Goal: Information Seeking & Learning: Learn about a topic

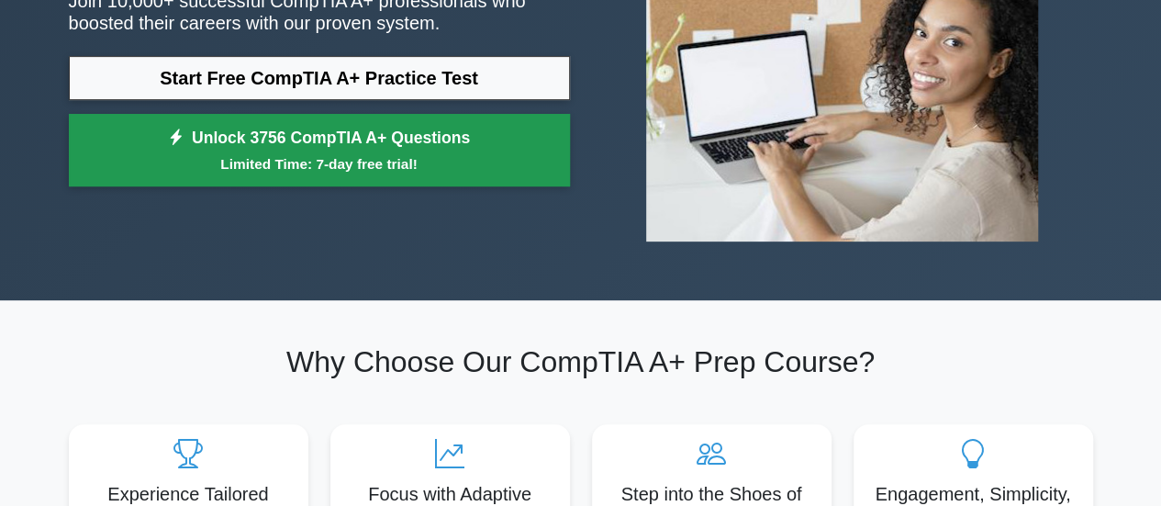
click at [389, 141] on link "Unlock 3756 CompTIA A+ Questions Limited Time: 7-day free trial!" at bounding box center [319, 150] width 501 height 73
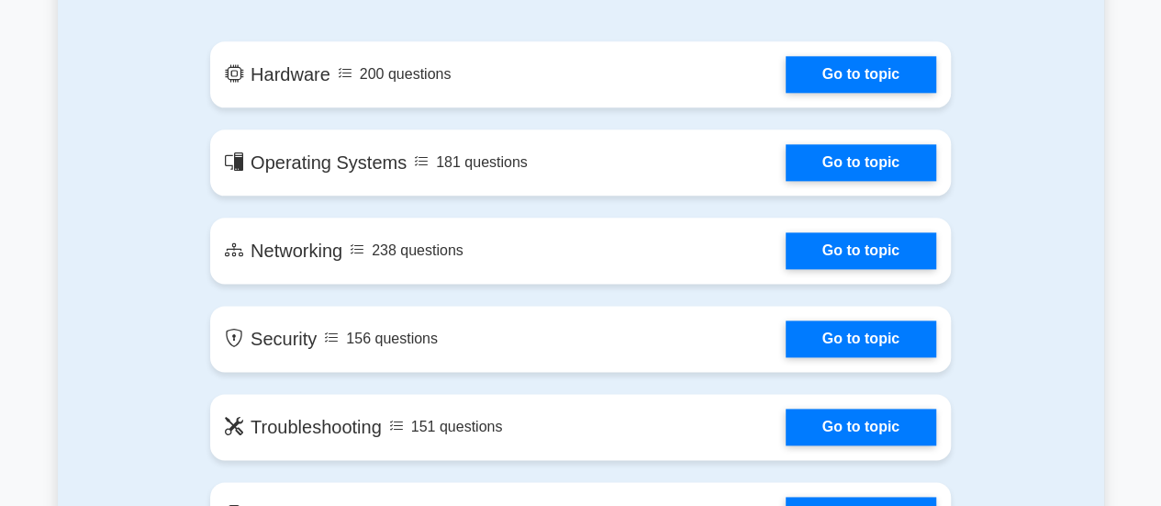
scroll to position [1103, 0]
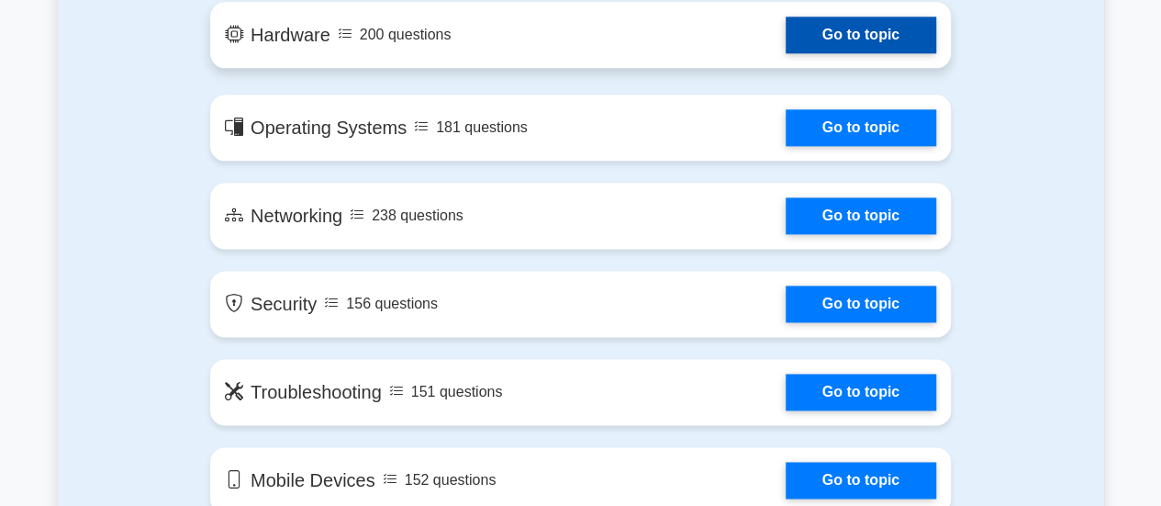
click at [882, 43] on link "Go to topic" at bounding box center [861, 35] width 151 height 37
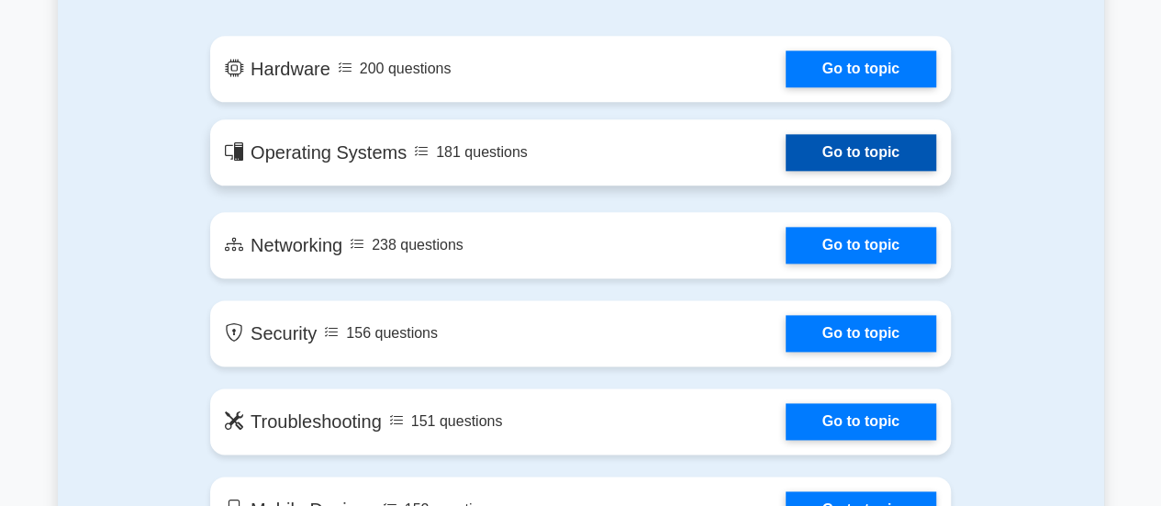
scroll to position [1072, 0]
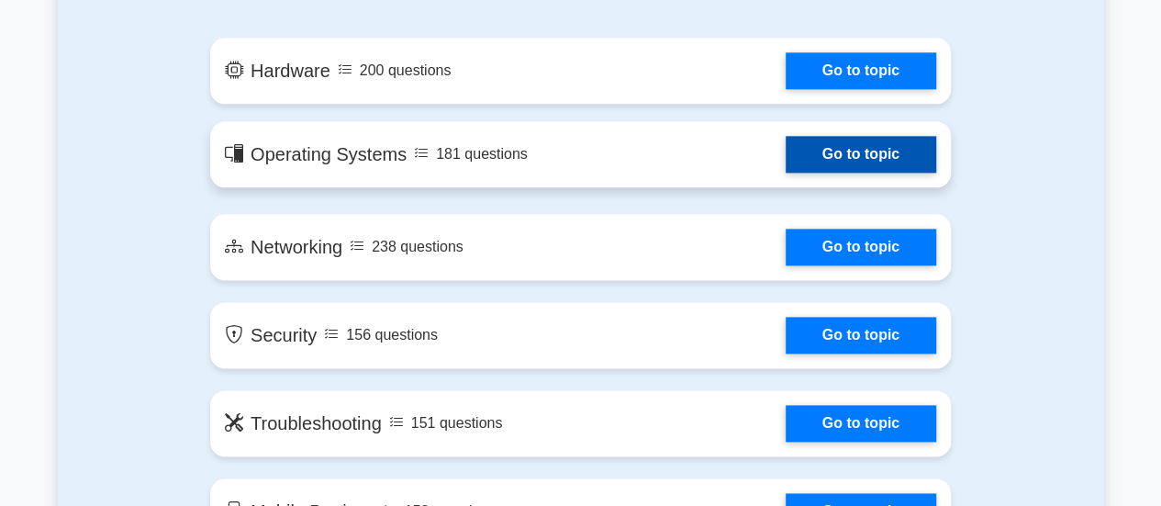
click at [851, 150] on link "Go to topic" at bounding box center [861, 154] width 151 height 37
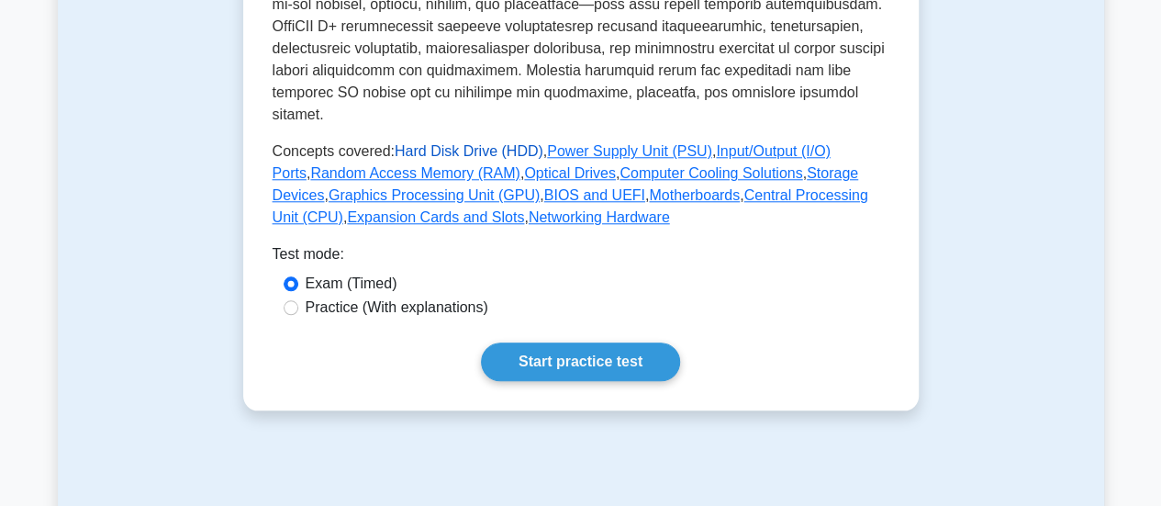
scroll to position [818, 0]
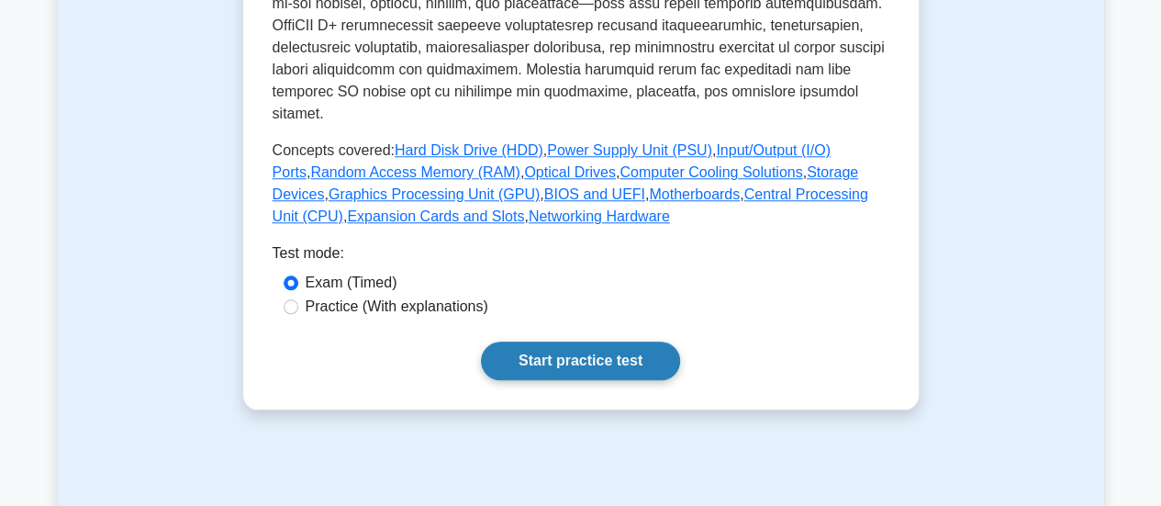
click at [550, 342] on link "Start practice test" at bounding box center [580, 361] width 199 height 39
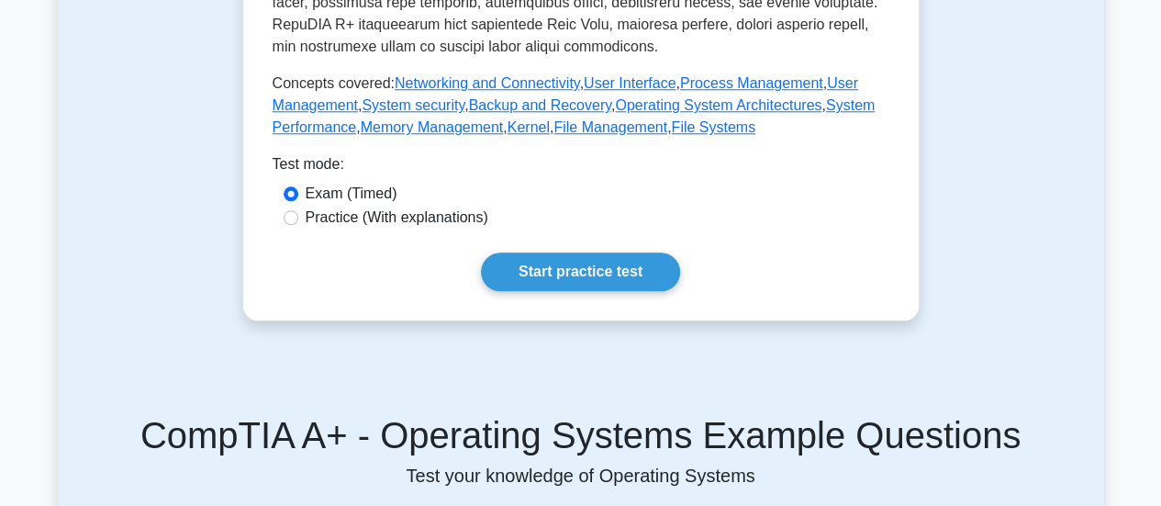
scroll to position [843, 0]
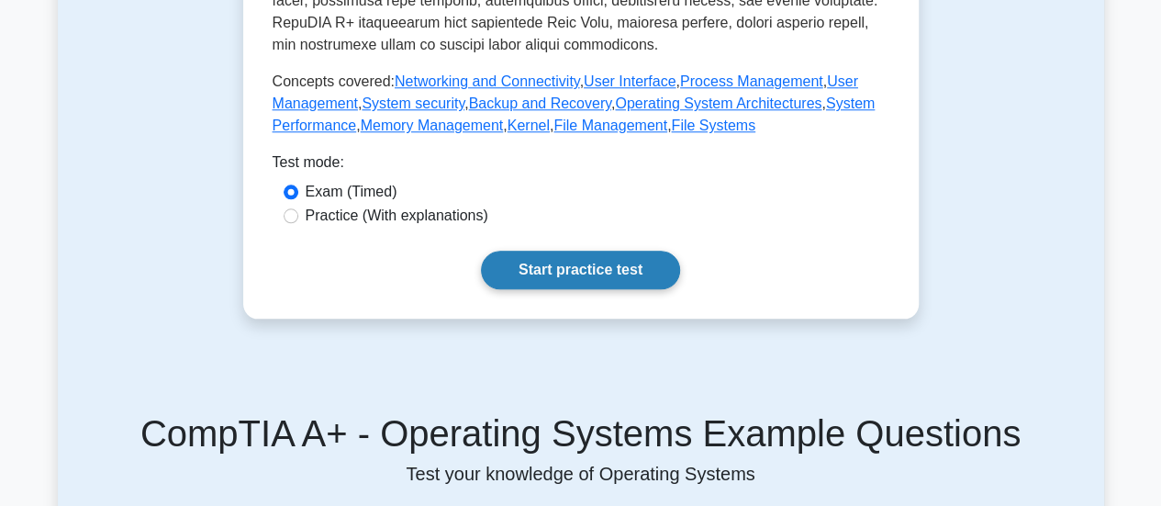
click at [619, 263] on link "Start practice test" at bounding box center [580, 270] width 199 height 39
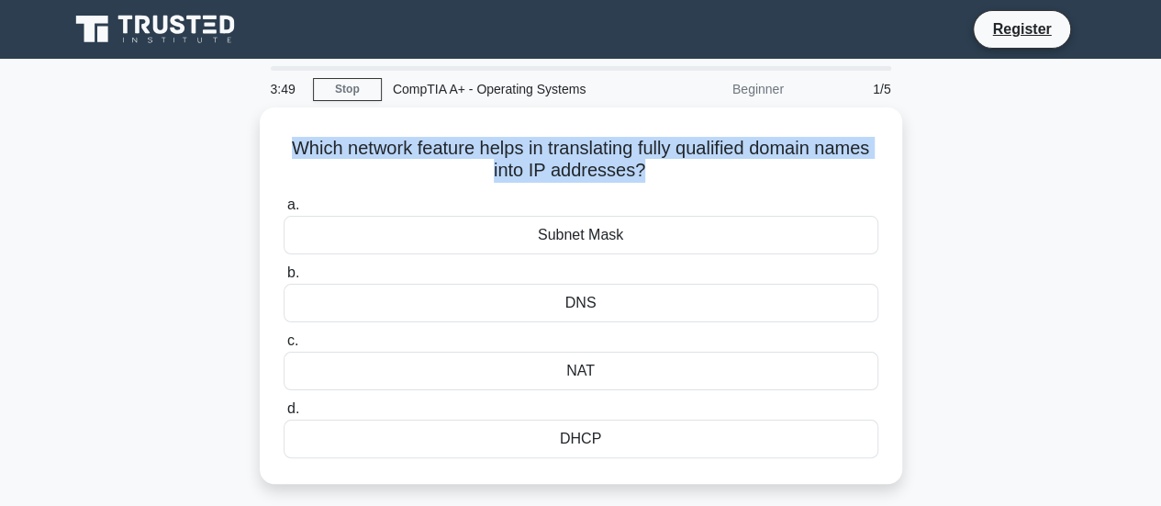
drag, startPoint x: 668, startPoint y: 174, endPoint x: 222, endPoint y: 126, distance: 448.8
click at [222, 126] on div "Which network feature helps in translating fully qualified domain names into IP…" at bounding box center [581, 306] width 1047 height 398
copy h5 "Which network feature helps in translating fully qualified domain names into IP…"
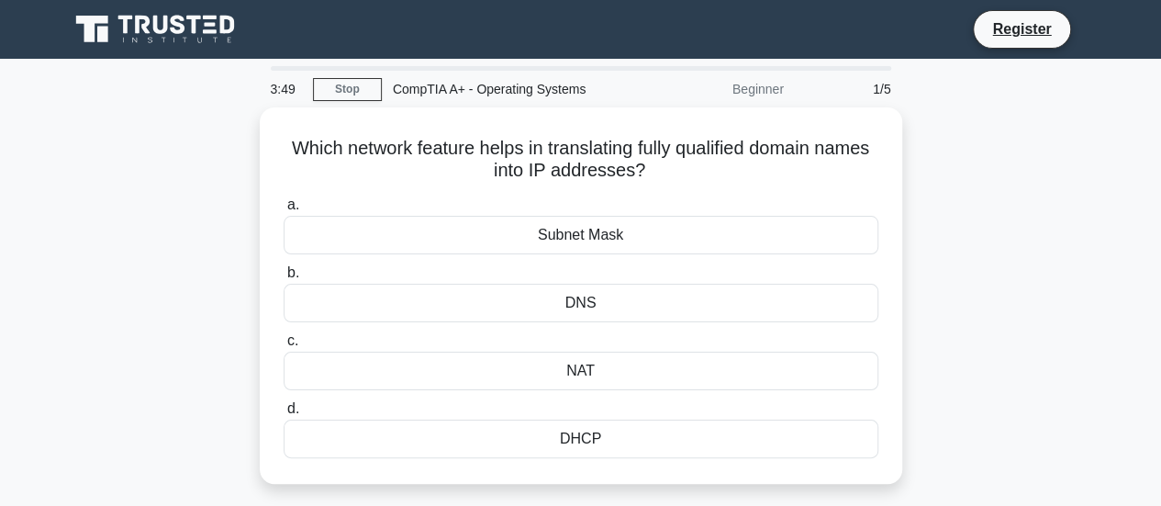
click at [420, 80] on div "CompTIA A+ - Operating Systems" at bounding box center [508, 89] width 252 height 37
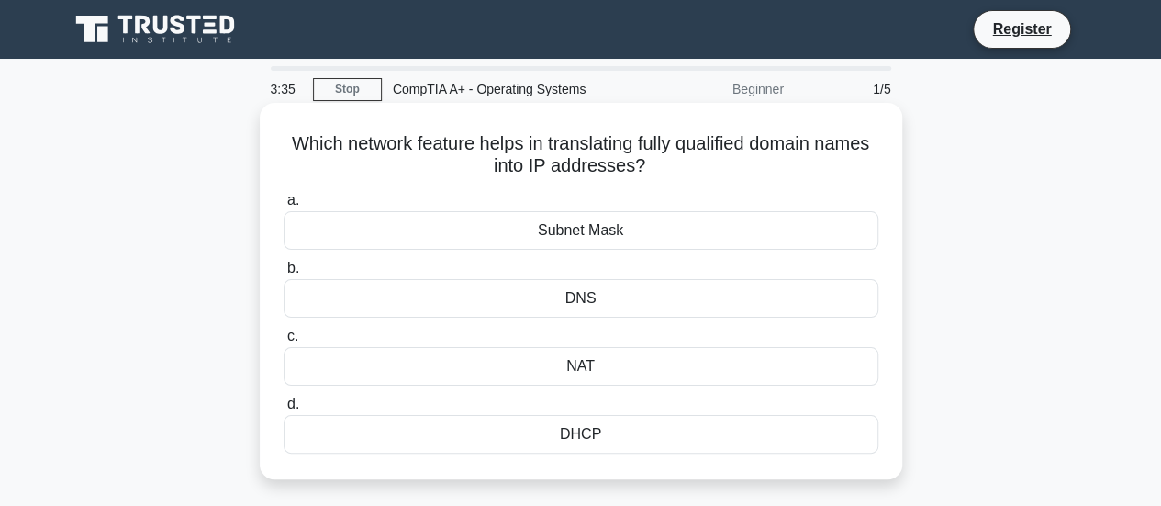
click at [591, 297] on div "DNS" at bounding box center [581, 298] width 595 height 39
click at [284, 274] on input "b. DNS" at bounding box center [284, 269] width 0 height 12
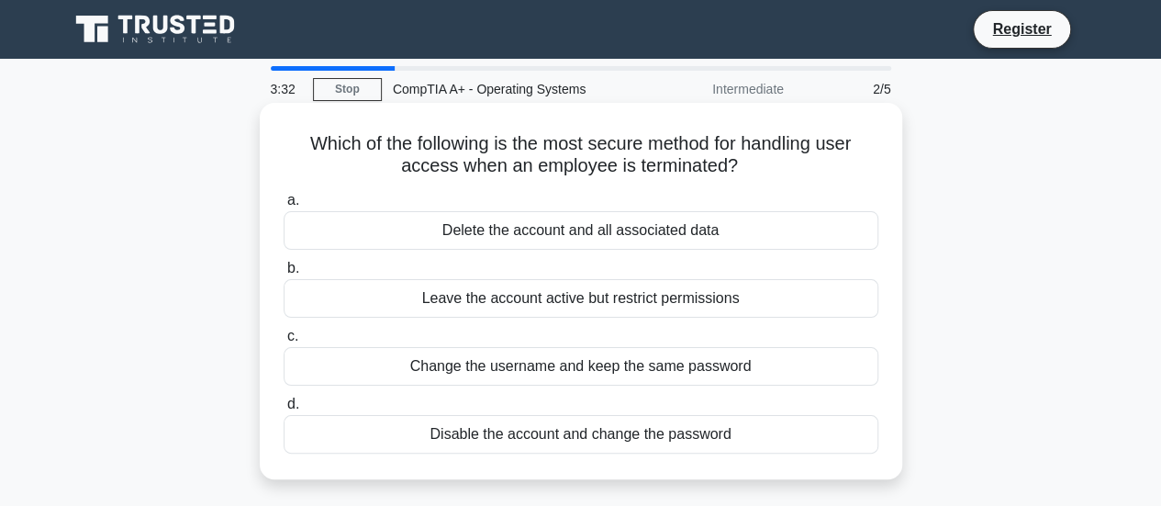
drag, startPoint x: 745, startPoint y: 163, endPoint x: 303, endPoint y: 139, distance: 443.2
click at [303, 139] on h5 "Which of the following is the most secure method for handling user access when …" at bounding box center [581, 155] width 599 height 46
copy h5 "Which of the following is the most secure method for handling user access when …"
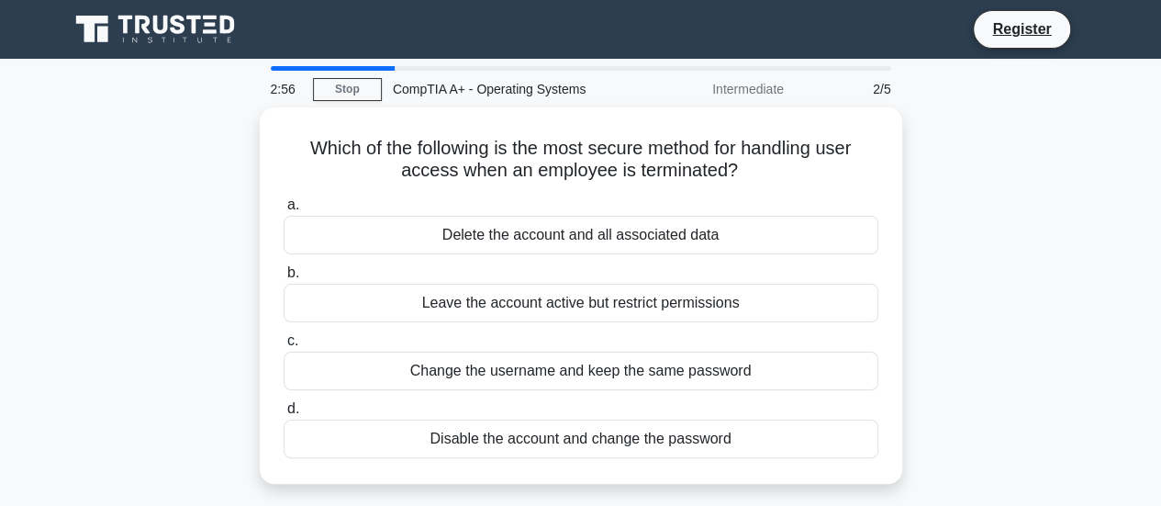
click at [1010, 172] on div "Which of the following is the most secure method for handling user access when …" at bounding box center [581, 306] width 1047 height 398
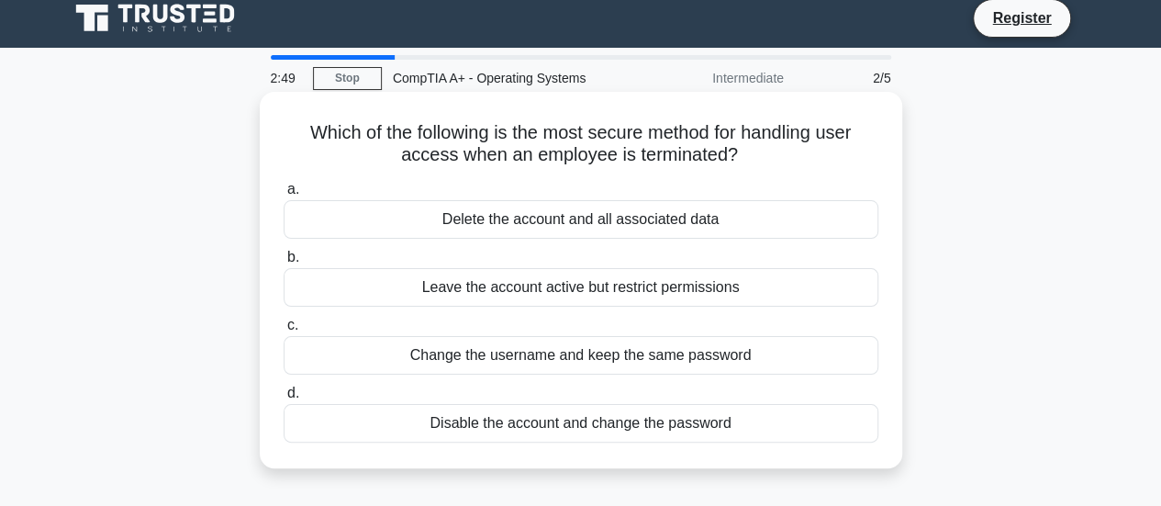
scroll to position [6, 0]
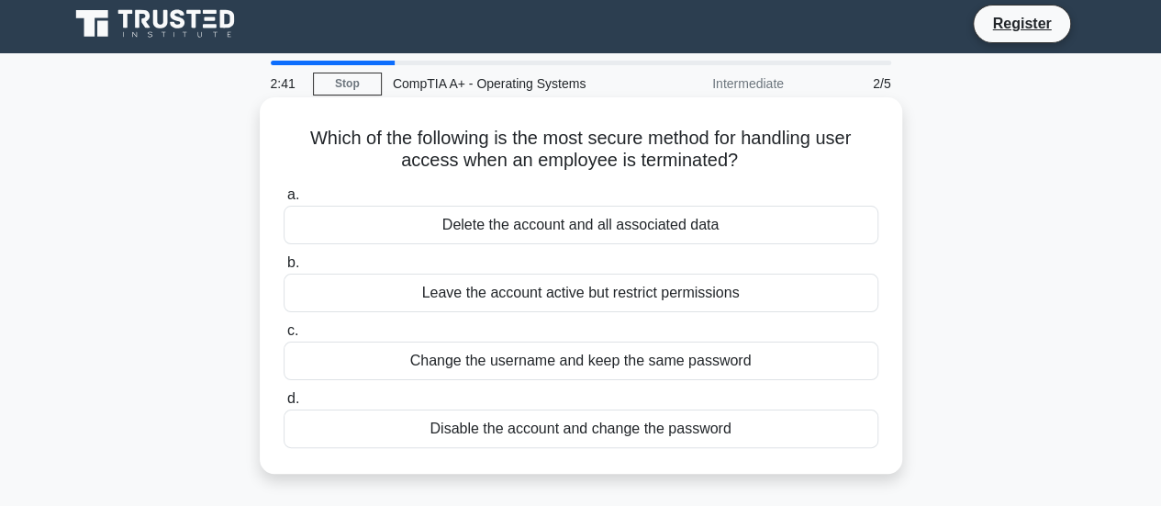
drag, startPoint x: 728, startPoint y: 225, endPoint x: 319, endPoint y: 229, distance: 408.5
click at [319, 229] on div "Delete the account and all associated data" at bounding box center [581, 225] width 595 height 39
copy div "Delete the account and all associated data"
drag, startPoint x: 740, startPoint y: 162, endPoint x: 275, endPoint y: 134, distance: 465.3
click at [275, 134] on div "Which of the following is the most secure method for handling user access when …" at bounding box center [581, 286] width 628 height 362
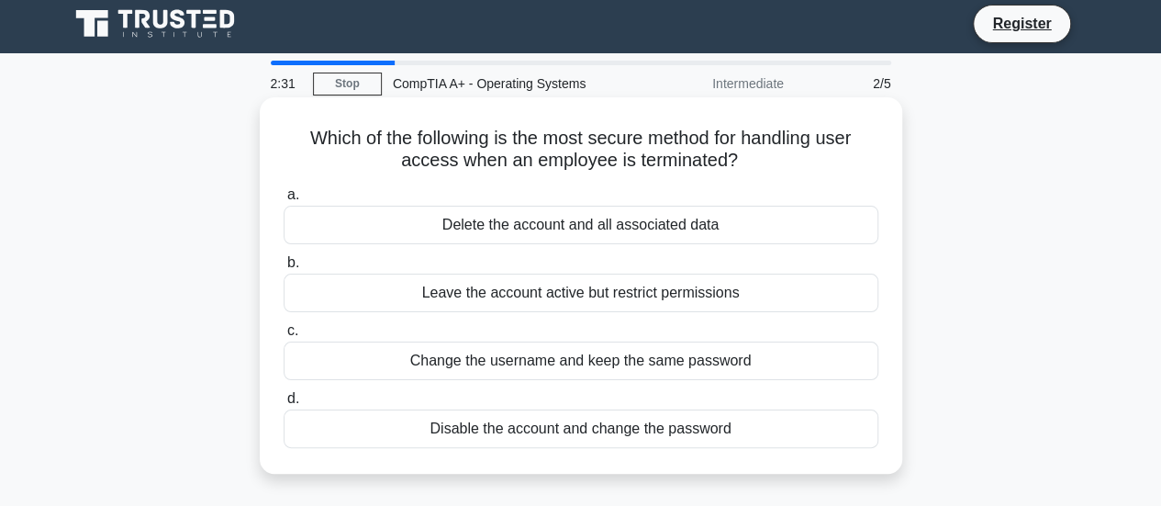
copy h5 "Which of the following is the most secure method for handling user access when …"
click at [556, 425] on div "Disable the account and change the password" at bounding box center [581, 428] width 595 height 39
click at [284, 405] on input "d. Disable the account and change the password" at bounding box center [284, 399] width 0 height 12
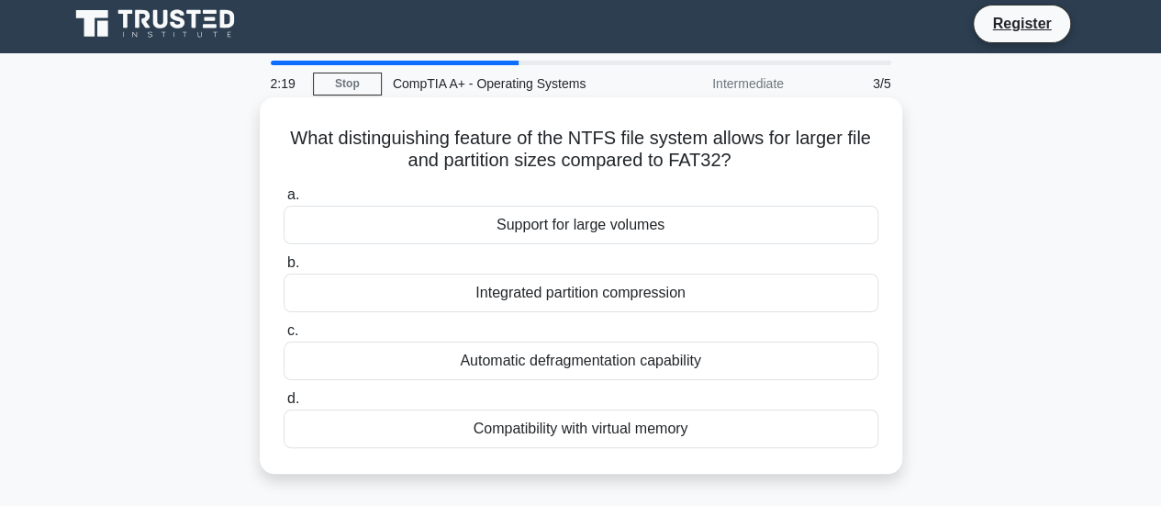
scroll to position [0, 0]
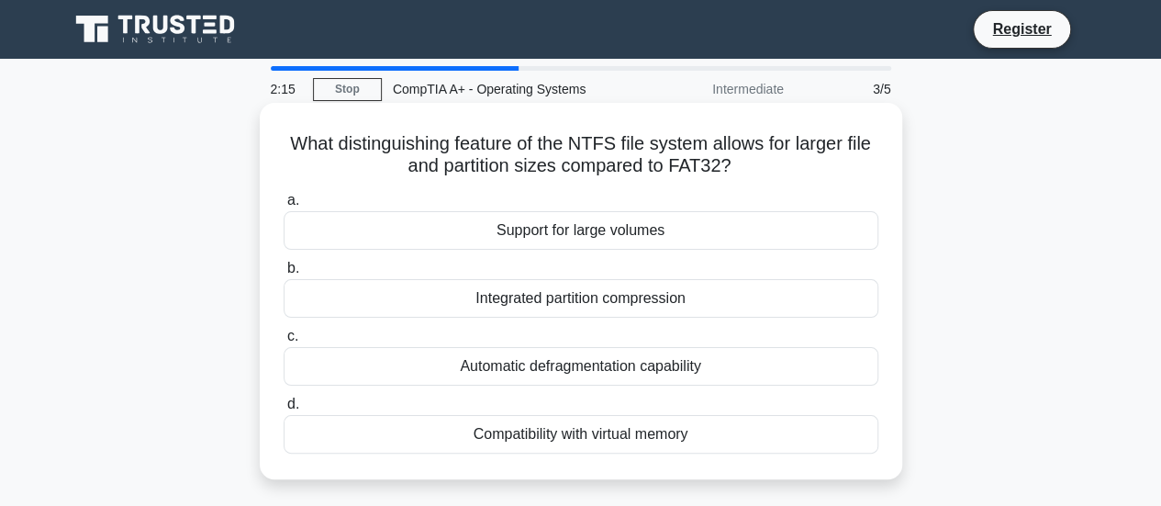
drag, startPoint x: 736, startPoint y: 163, endPoint x: 274, endPoint y: 131, distance: 462.9
click at [274, 131] on div "What distinguishing feature of the NTFS file system allows for larger file and …" at bounding box center [581, 291] width 628 height 362
copy h5 "What distinguishing feature of the NTFS file system allows for larger file and …"
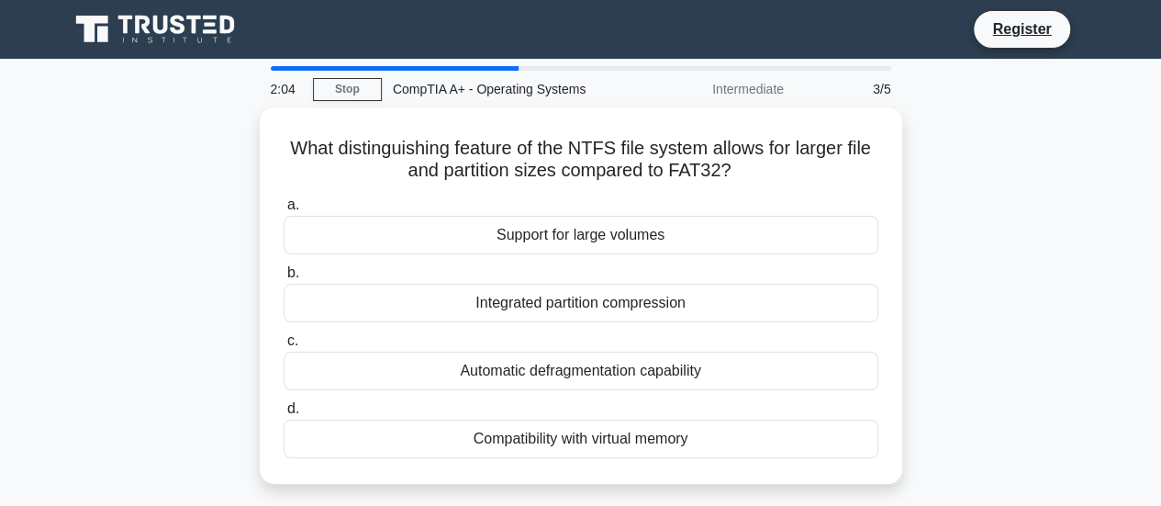
click at [1072, 252] on div "What distinguishing feature of the NTFS file system allows for larger file and …" at bounding box center [581, 306] width 1047 height 398
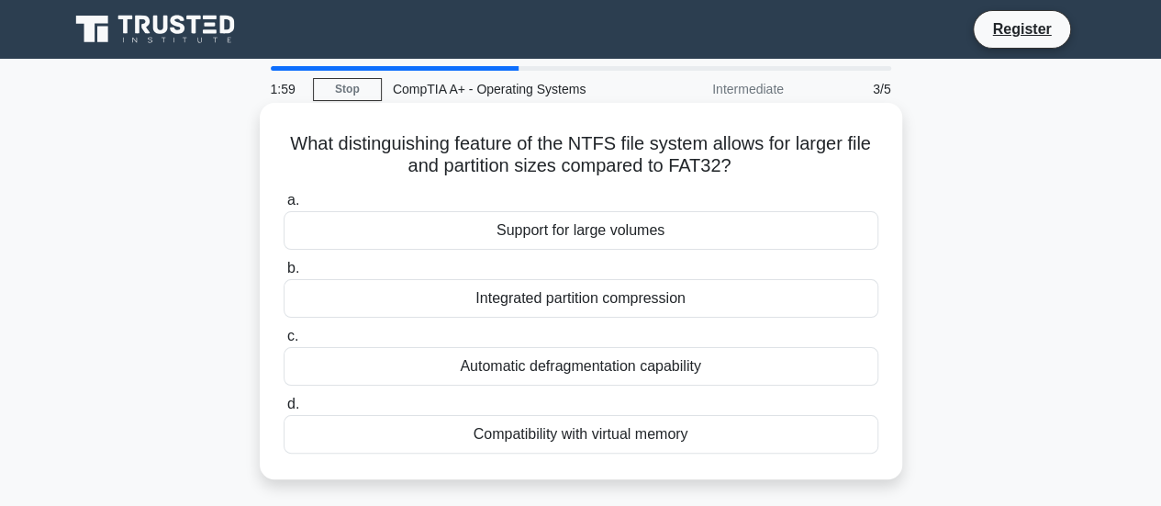
drag, startPoint x: 720, startPoint y: 435, endPoint x: 426, endPoint y: 416, distance: 294.4
click at [426, 416] on div "Compatibility with virtual memory" at bounding box center [581, 434] width 595 height 39
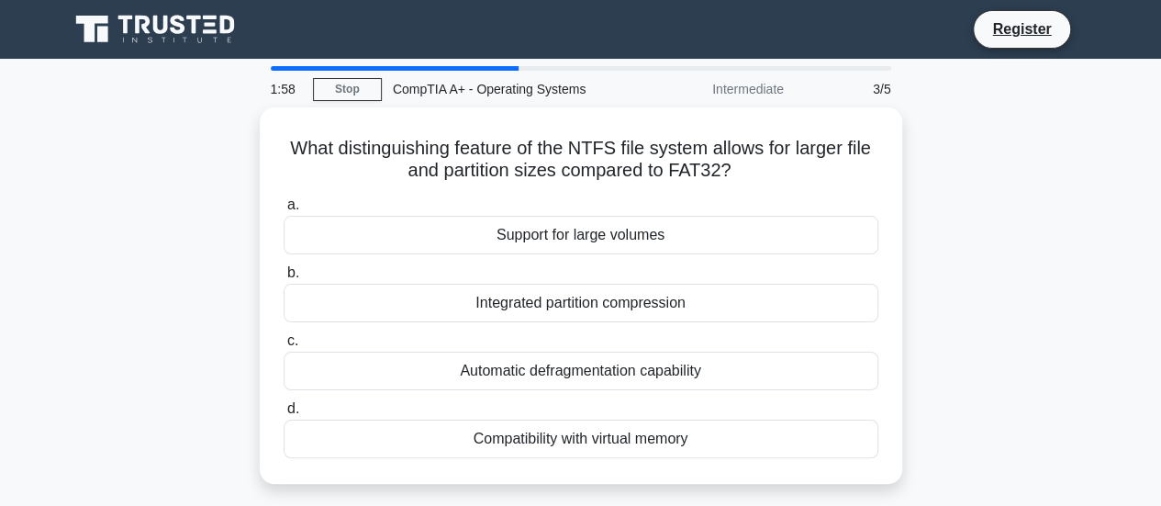
click at [988, 232] on div "What distinguishing feature of the NTFS file system allows for larger file and …" at bounding box center [581, 306] width 1047 height 398
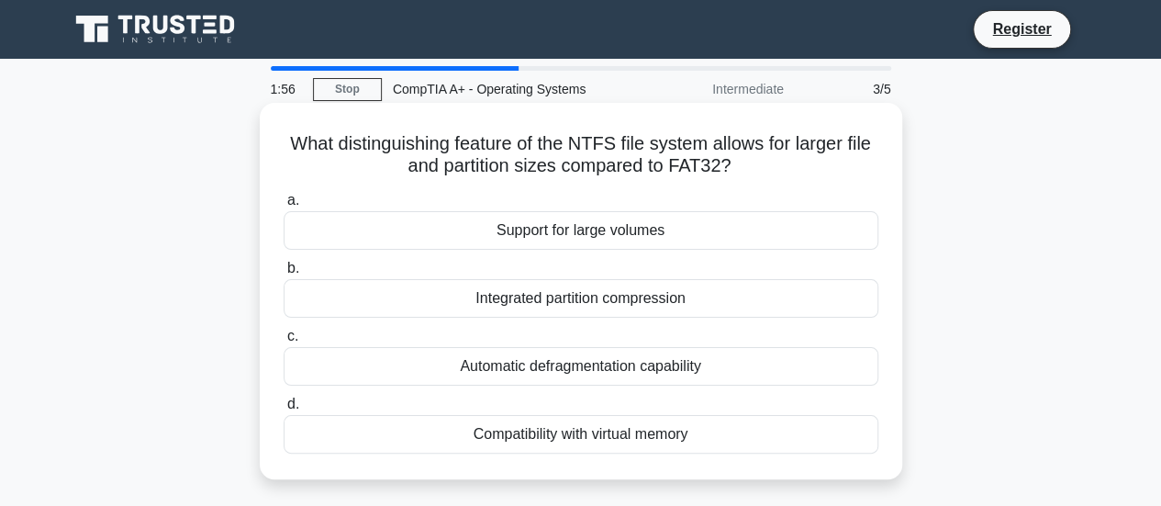
drag, startPoint x: 689, startPoint y: 214, endPoint x: 472, endPoint y: 218, distance: 216.7
click at [472, 218] on div "Support for large volumes" at bounding box center [581, 230] width 595 height 39
copy div "Support for large volumes"
click at [518, 232] on div "Support for large volumes" at bounding box center [581, 230] width 595 height 39
click at [284, 207] on input "a. Support for large volumes" at bounding box center [284, 201] width 0 height 12
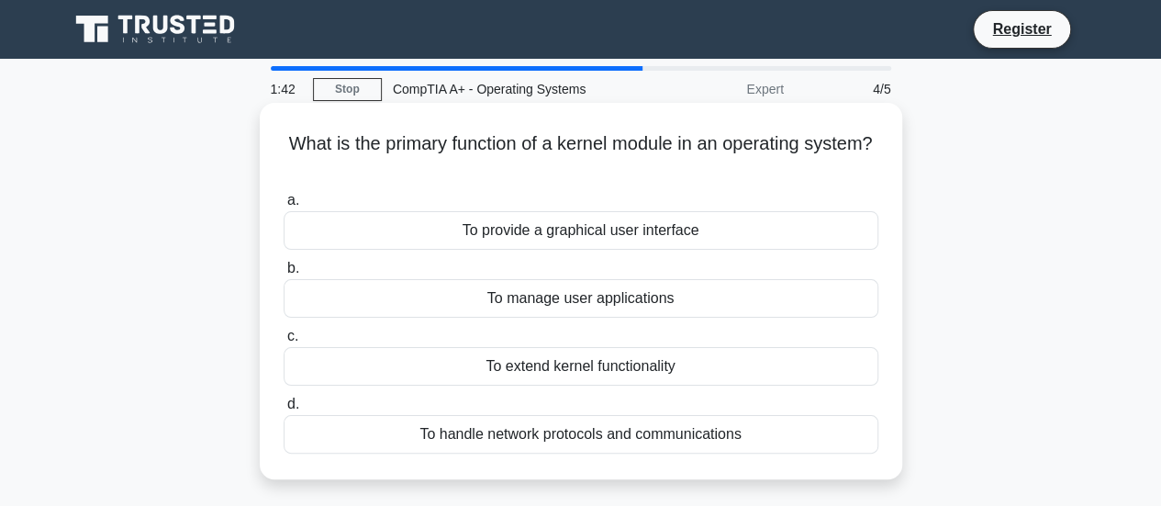
copy h5 "What is the primary function of a kernel module in an operating system?"
drag, startPoint x: 623, startPoint y: 157, endPoint x: 280, endPoint y: 135, distance: 344.0
click at [280, 135] on div "What is the primary function of a kernel module in an operating system? .spinne…" at bounding box center [581, 291] width 628 height 362
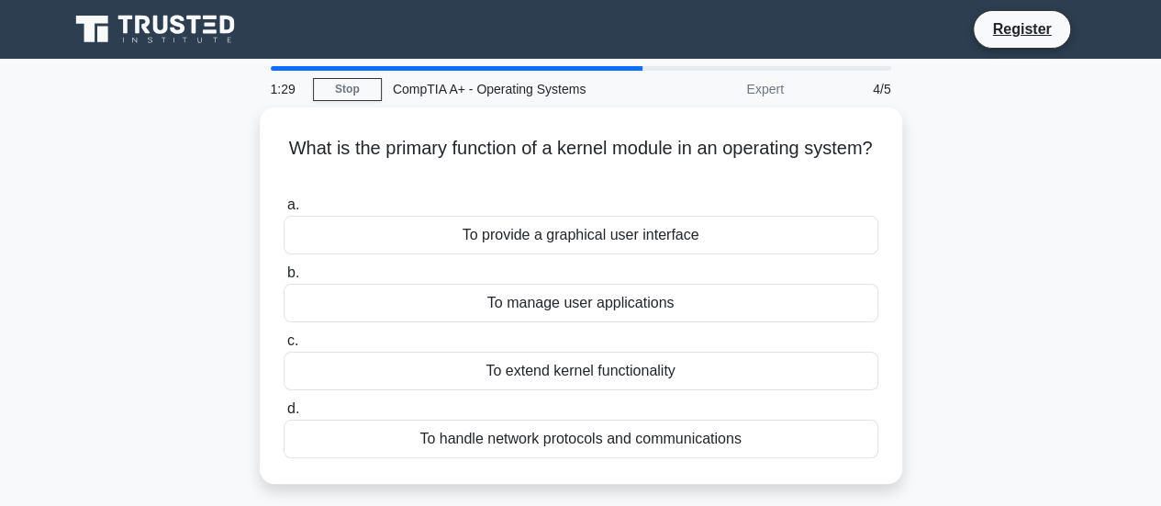
click at [969, 291] on div "What is the primary function of a kernel module in an operating system? .spinne…" at bounding box center [581, 306] width 1047 height 398
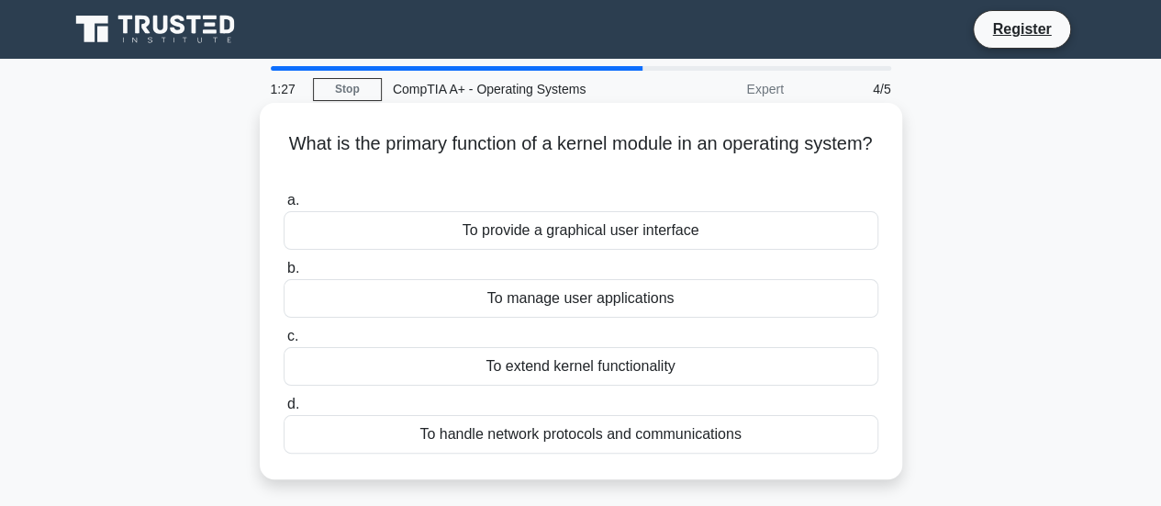
drag, startPoint x: 698, startPoint y: 224, endPoint x: 444, endPoint y: 238, distance: 253.8
click at [444, 238] on div "To provide a graphical user interface" at bounding box center [581, 230] width 595 height 39
copy div "To provide a graphical user interface"
click at [580, 367] on div "To extend kernel functionality" at bounding box center [581, 366] width 595 height 39
click at [284, 342] on input "c. To extend kernel functionality" at bounding box center [284, 336] width 0 height 12
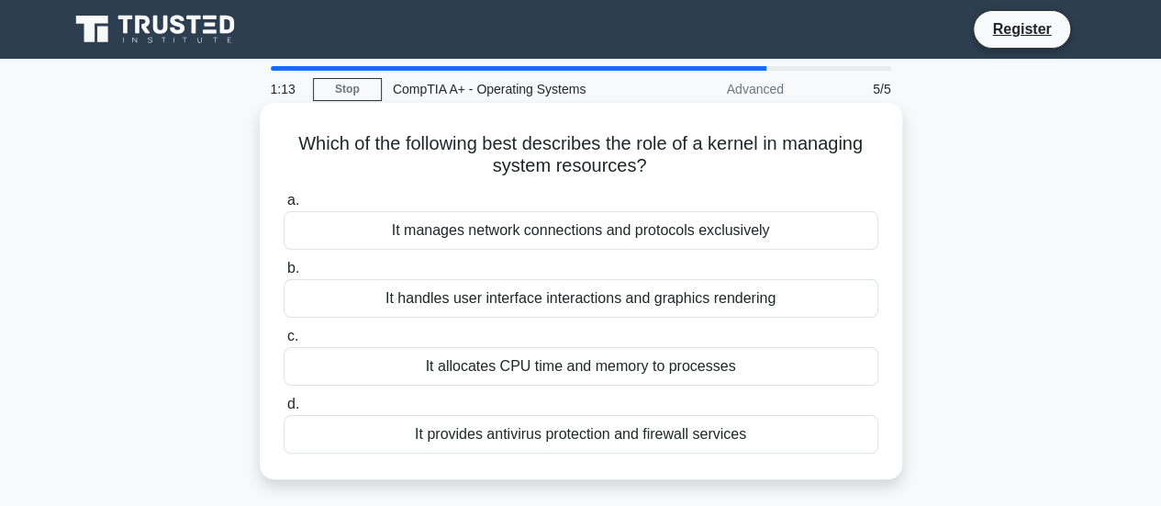
drag, startPoint x: 662, startPoint y: 171, endPoint x: 272, endPoint y: 129, distance: 392.3
click at [272, 129] on div "Which of the following best describes the role of a kernel in managing system r…" at bounding box center [581, 291] width 628 height 362
copy h5 "Which of the following best describes the role of a kernel in managing system r…"
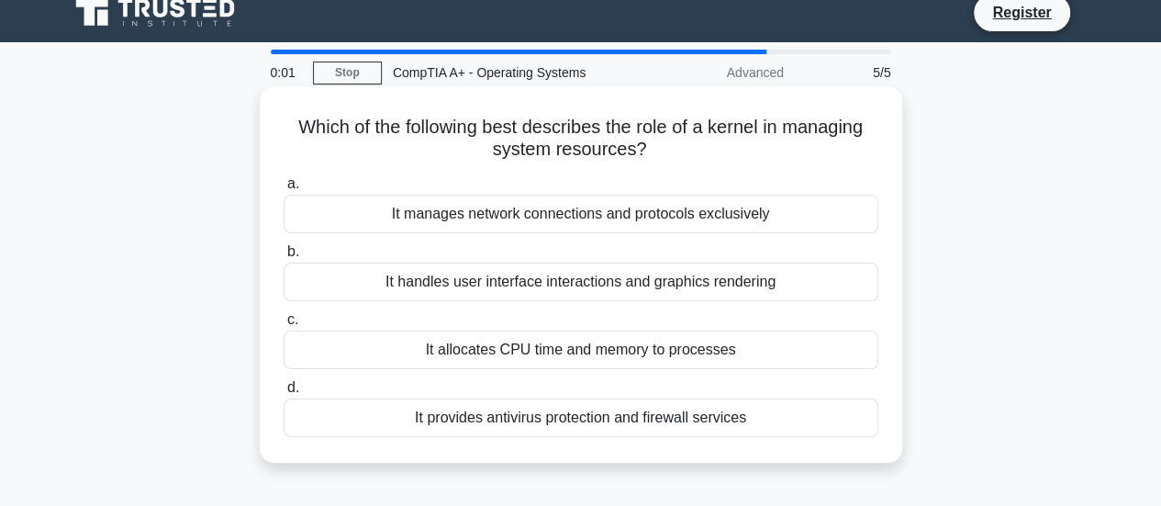
scroll to position [16, 0]
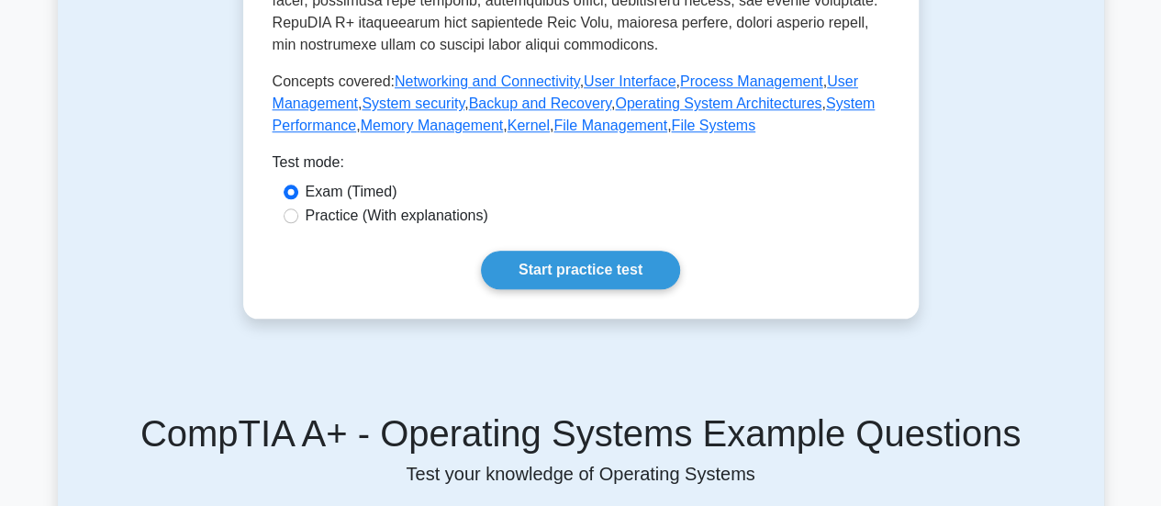
scroll to position [843, 0]
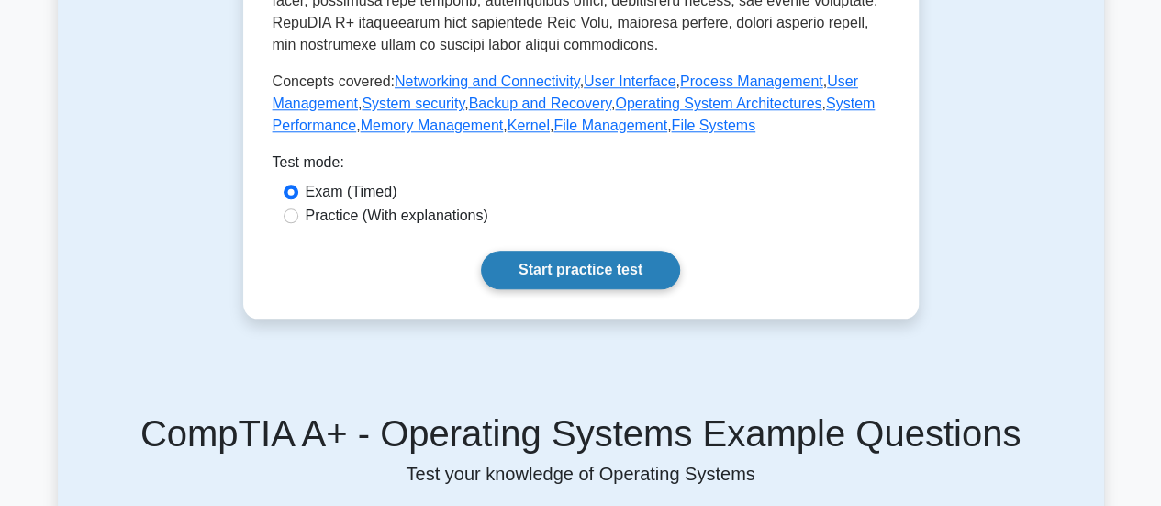
click at [615, 263] on link "Start practice test" at bounding box center [580, 270] width 199 height 39
